Goal: Information Seeking & Learning: Understand process/instructions

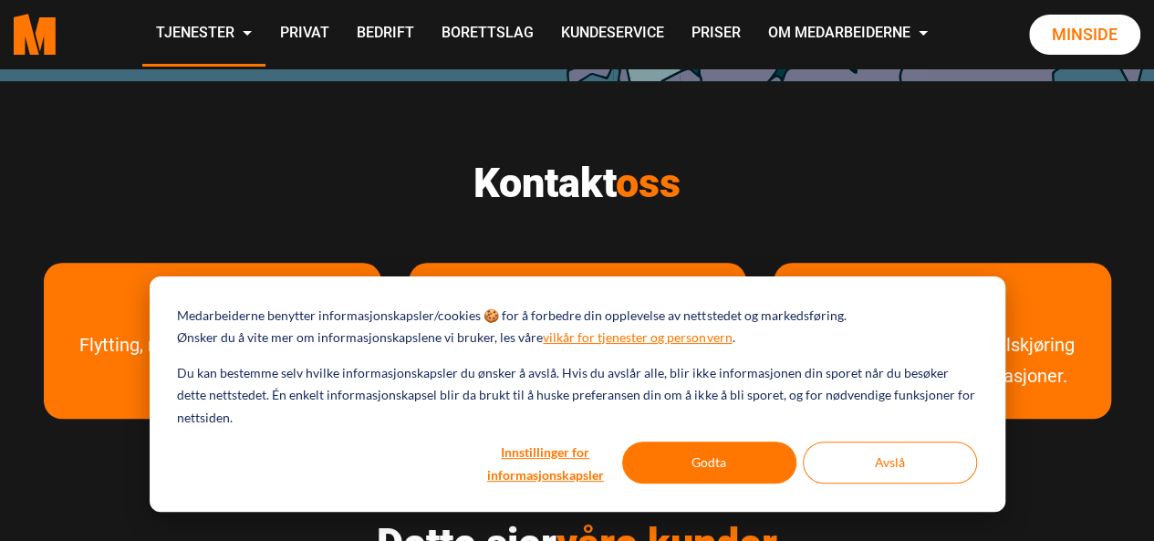
scroll to position [821, 0]
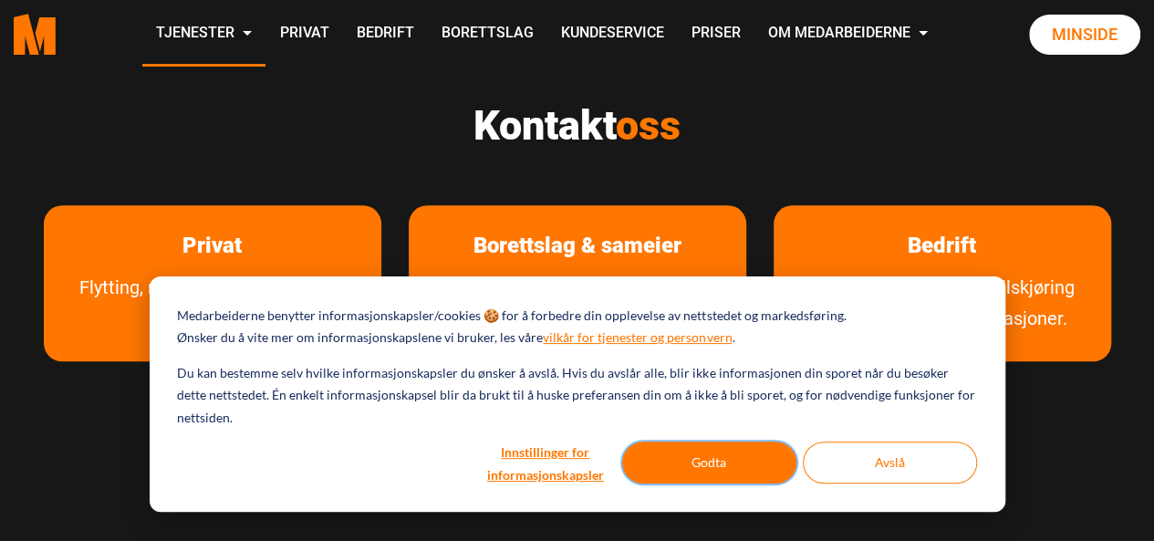
click at [750, 474] on button "Godta" at bounding box center [709, 462] width 174 height 42
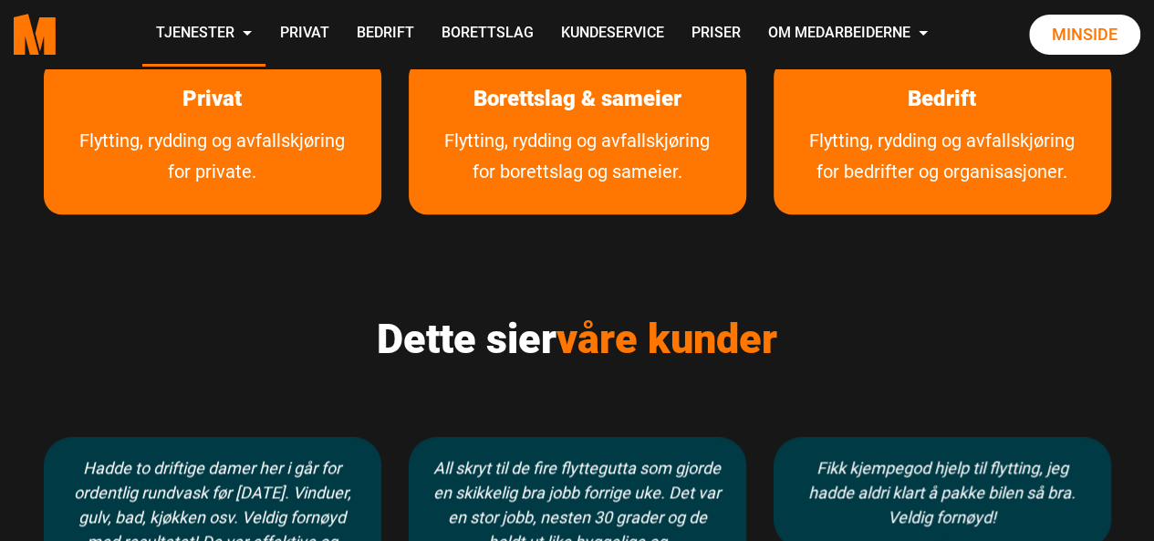
scroll to position [420, 0]
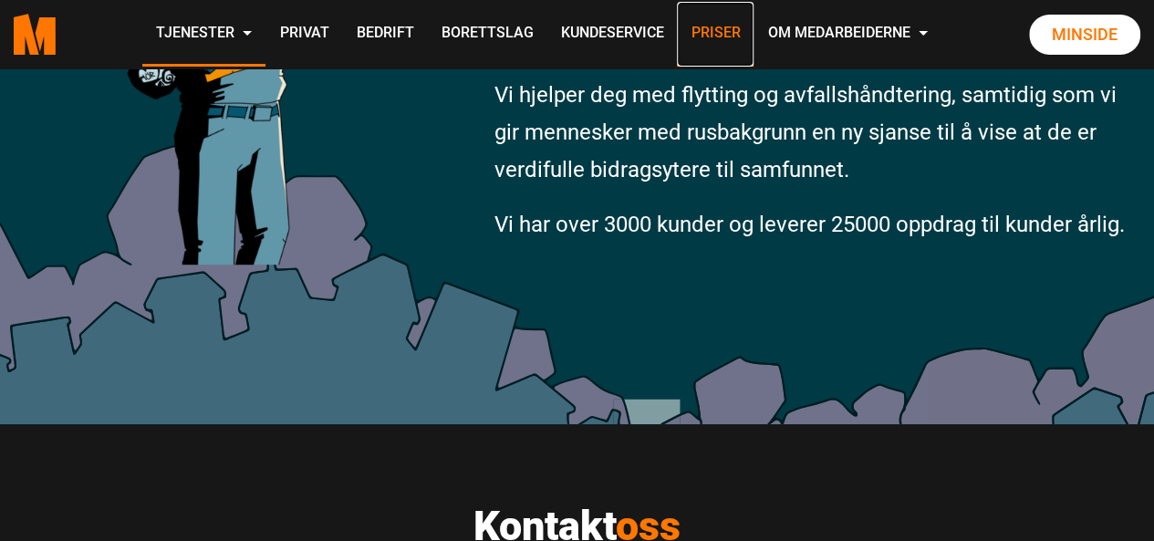
click at [715, 35] on link "Priser" at bounding box center [715, 34] width 77 height 65
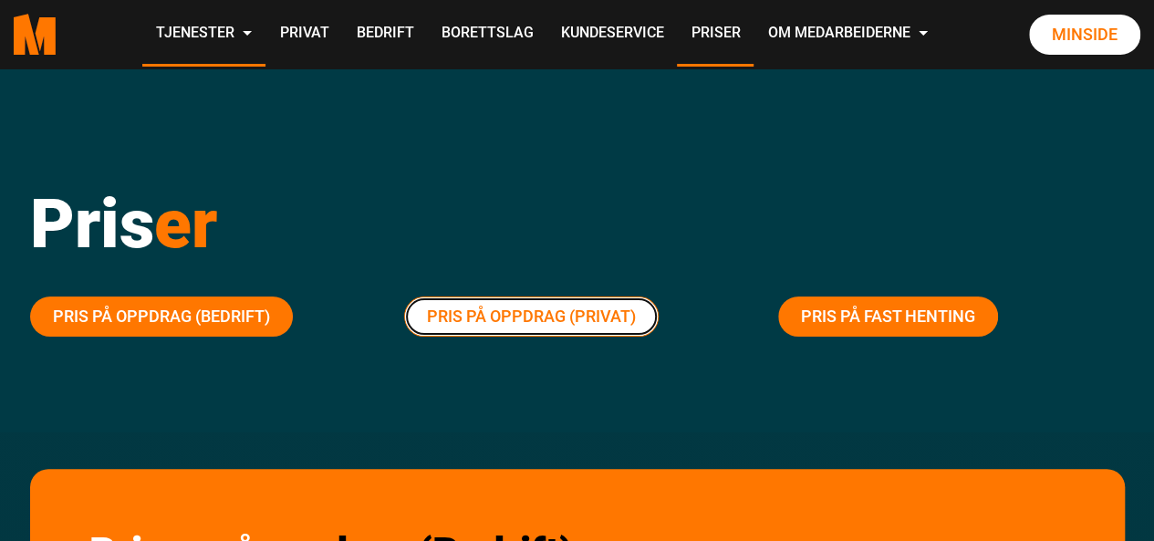
click at [602, 320] on link "Pris på oppdrag (Privat)" at bounding box center [531, 316] width 254 height 40
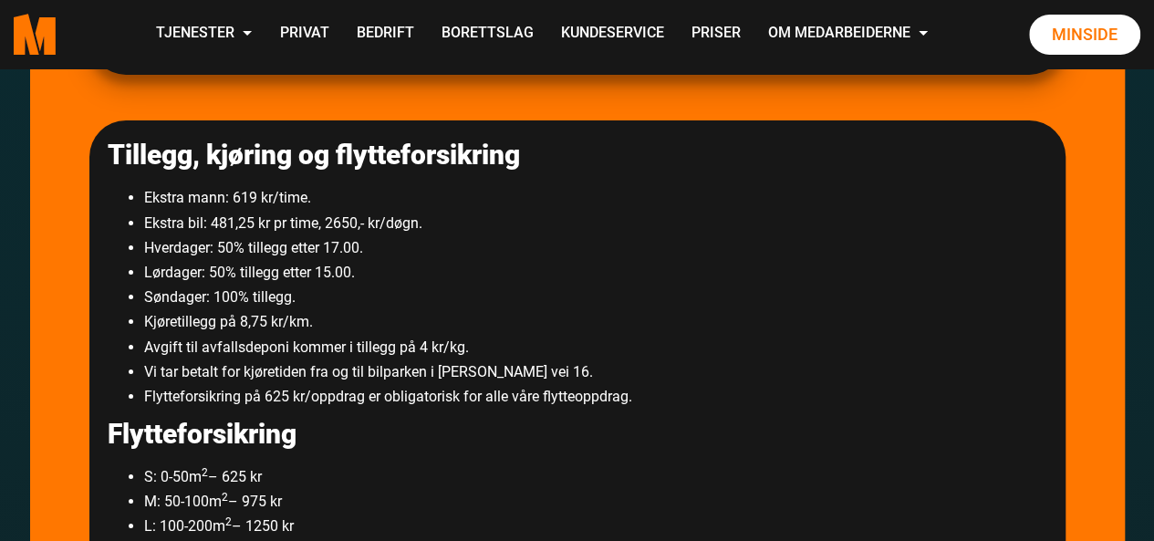
scroll to position [3116, 0]
